Goal: Navigation & Orientation: Locate item on page

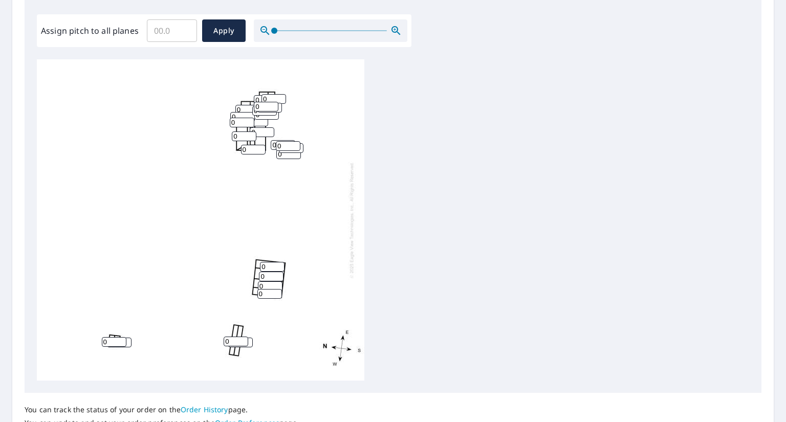
scroll to position [308, 0]
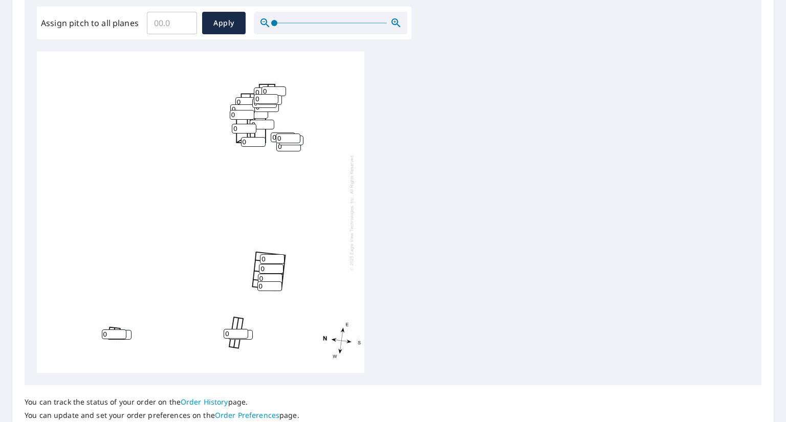
click at [318, 21] on div at bounding box center [331, 23] width 154 height 23
click at [288, 21] on div at bounding box center [331, 23] width 154 height 23
click at [393, 24] on icon "button" at bounding box center [396, 22] width 9 height 9
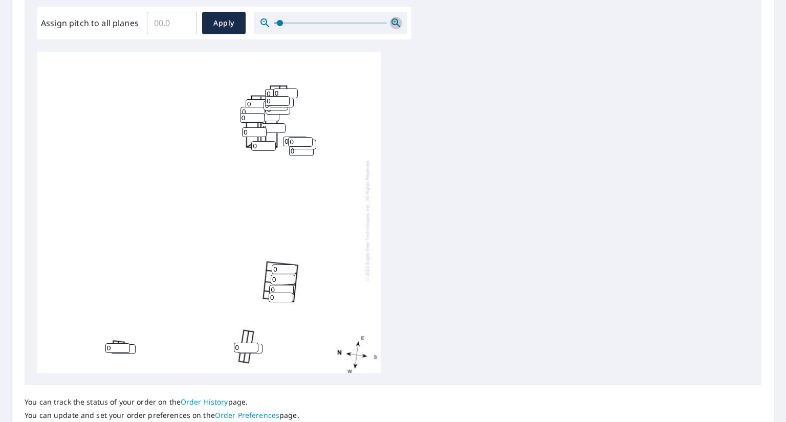
click at [393, 24] on icon "button" at bounding box center [396, 22] width 9 height 9
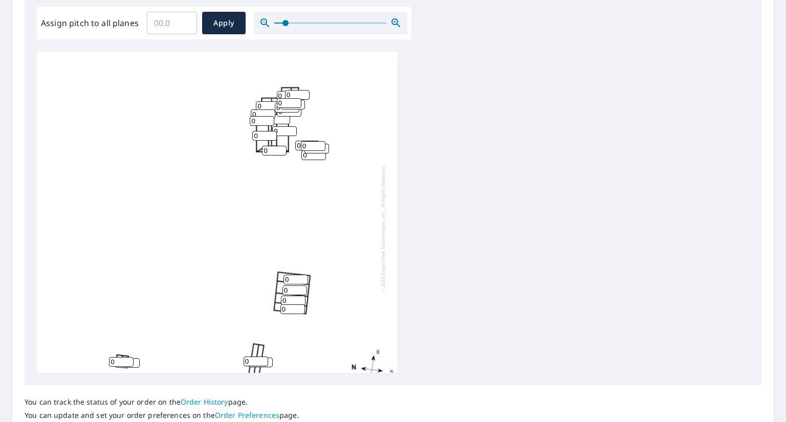
click at [393, 24] on icon "button" at bounding box center [396, 22] width 9 height 9
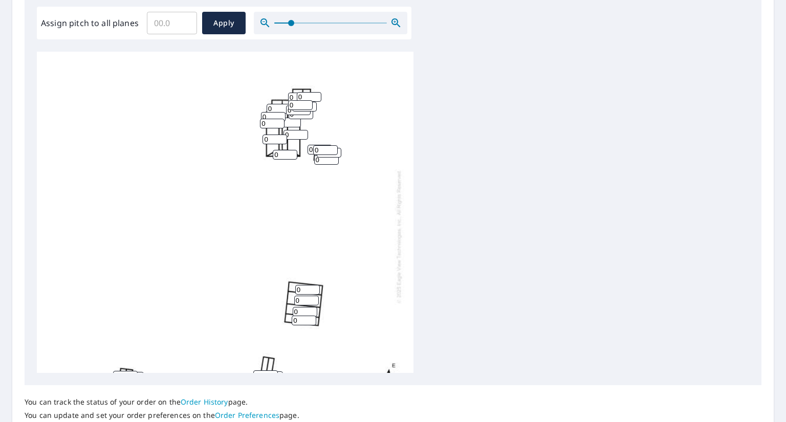
click at [393, 24] on icon "button" at bounding box center [396, 22] width 9 height 9
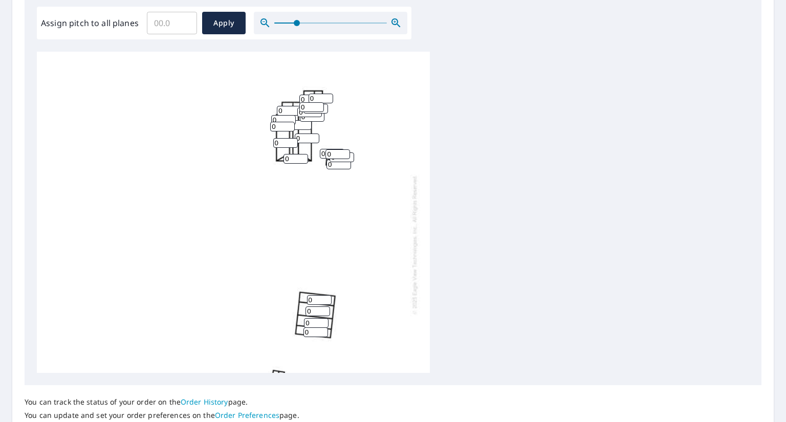
click at [393, 24] on icon "button" at bounding box center [396, 22] width 9 height 9
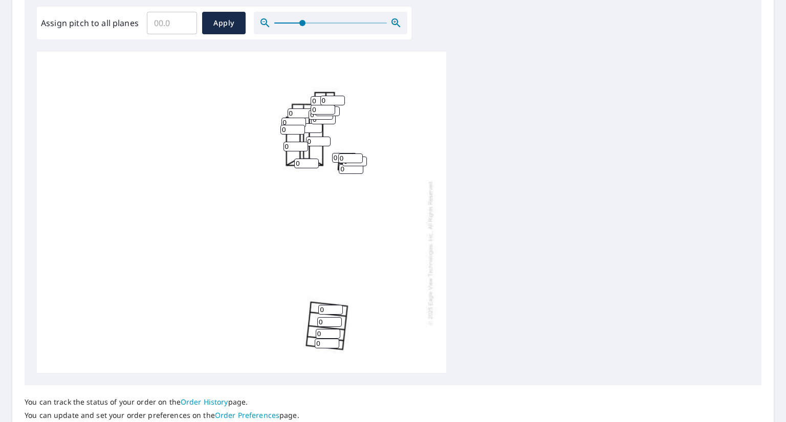
click at [393, 24] on icon "button" at bounding box center [396, 22] width 9 height 9
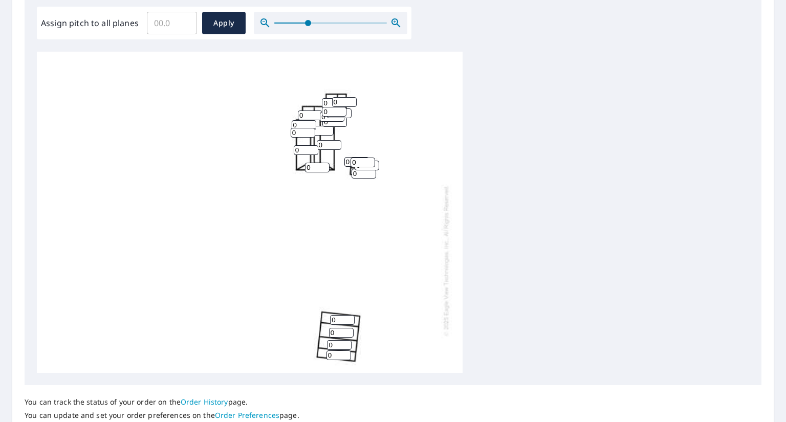
click at [393, 24] on icon "button" at bounding box center [396, 22] width 9 height 9
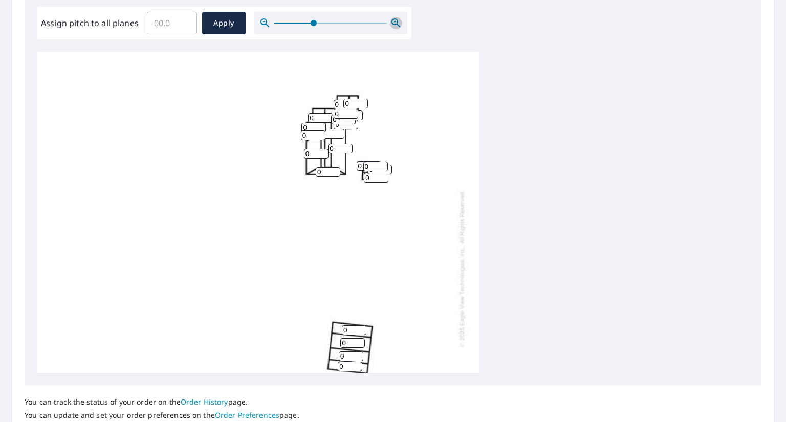
click at [393, 24] on icon "button" at bounding box center [396, 22] width 9 height 9
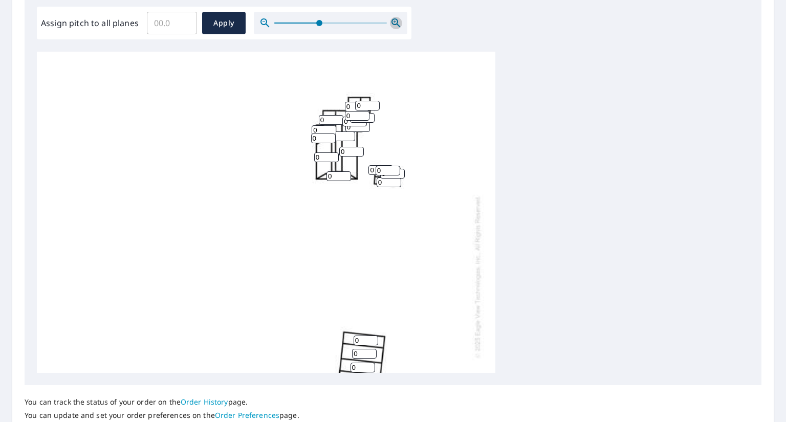
click at [393, 24] on icon "button" at bounding box center [396, 22] width 9 height 9
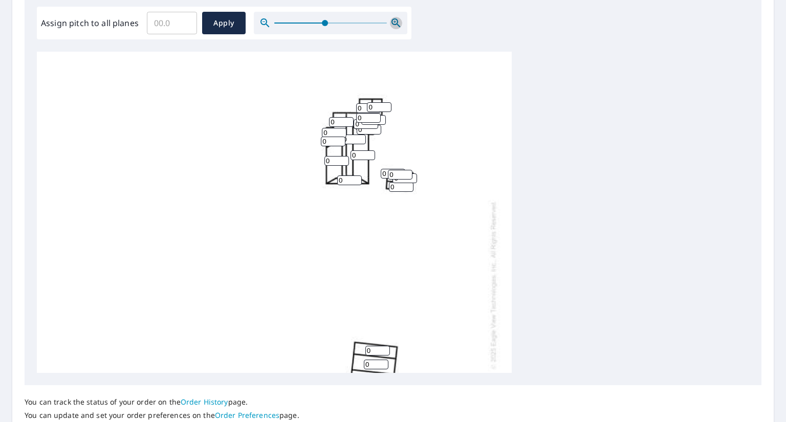
click at [393, 24] on icon "button" at bounding box center [396, 22] width 9 height 9
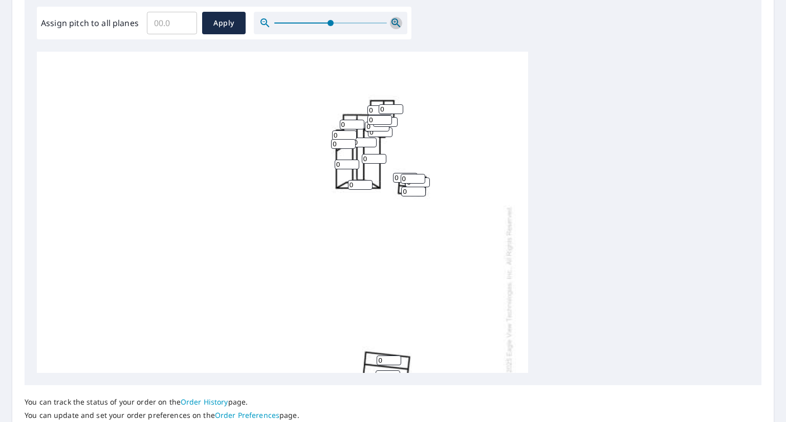
click at [393, 24] on icon "button" at bounding box center [396, 22] width 9 height 9
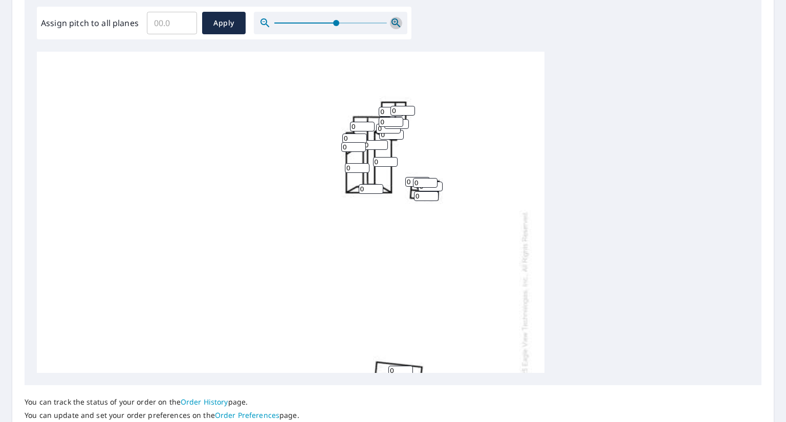
click at [393, 24] on icon "button" at bounding box center [396, 22] width 9 height 9
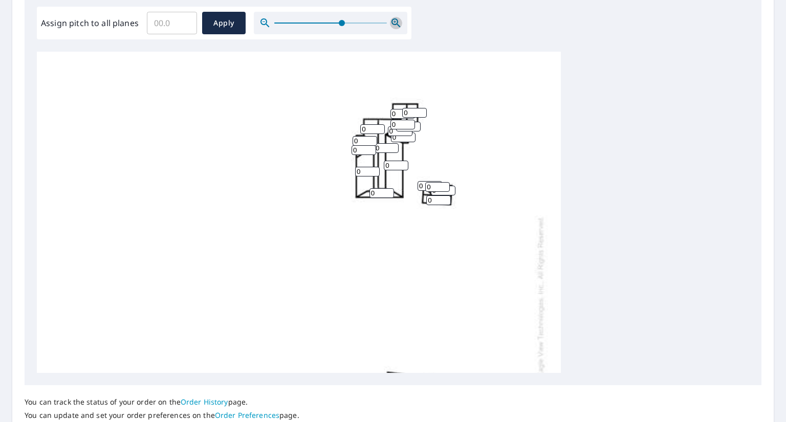
click at [393, 24] on icon "button" at bounding box center [396, 22] width 9 height 9
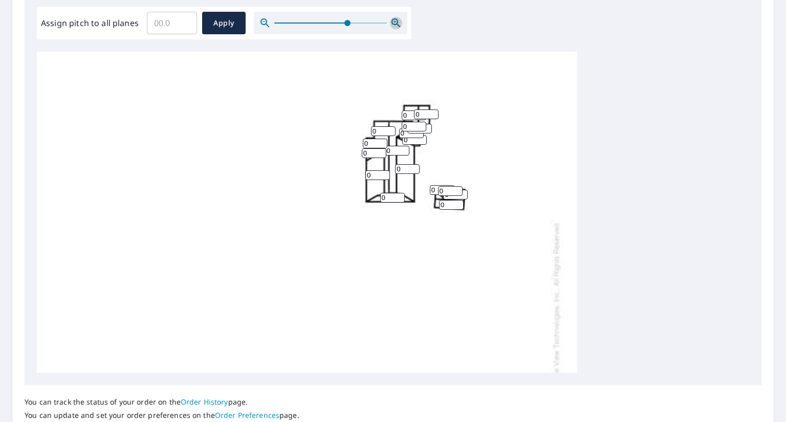
click at [393, 24] on icon "button" at bounding box center [396, 22] width 9 height 9
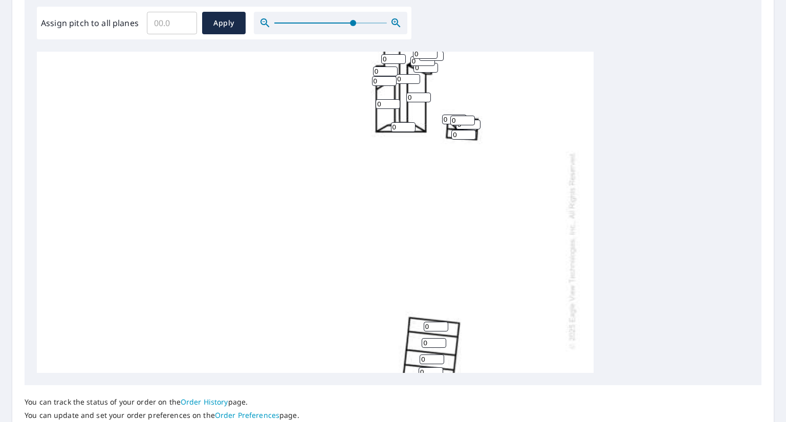
scroll to position [40, 0]
